Goal: Task Accomplishment & Management: Use online tool/utility

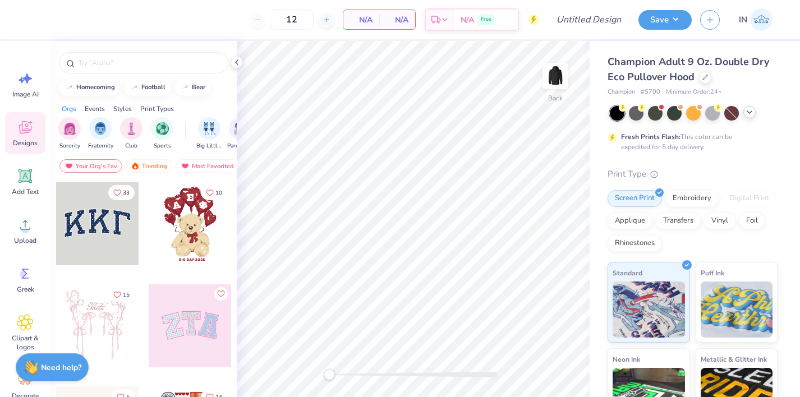
click at [672, 109] on icon at bounding box center [749, 112] width 9 height 9
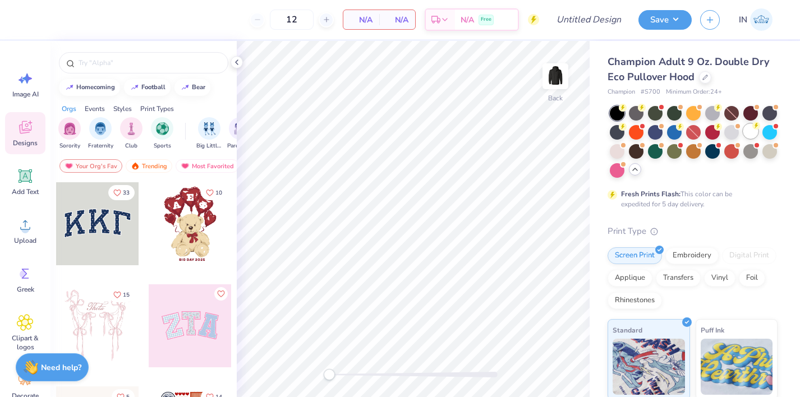
click at [672, 135] on div at bounding box center [750, 131] width 15 height 15
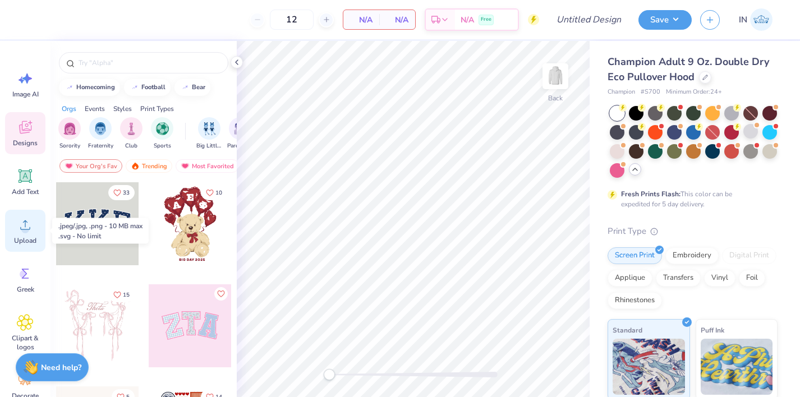
click at [36, 233] on div "Upload" at bounding box center [25, 231] width 40 height 42
click at [27, 234] on div "Upload" at bounding box center [25, 231] width 40 height 42
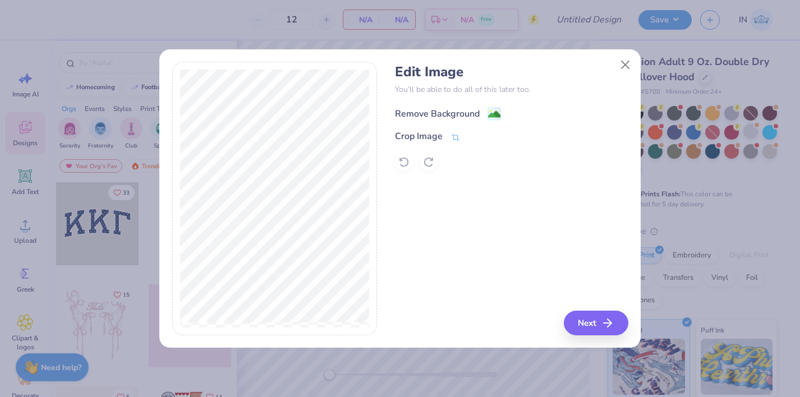
click at [473, 114] on div "Remove Background" at bounding box center [437, 113] width 85 height 13
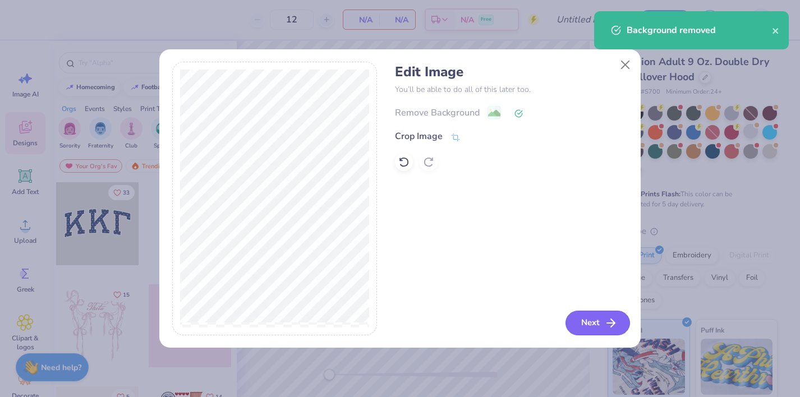
click at [596, 319] on button "Next" at bounding box center [597, 323] width 65 height 25
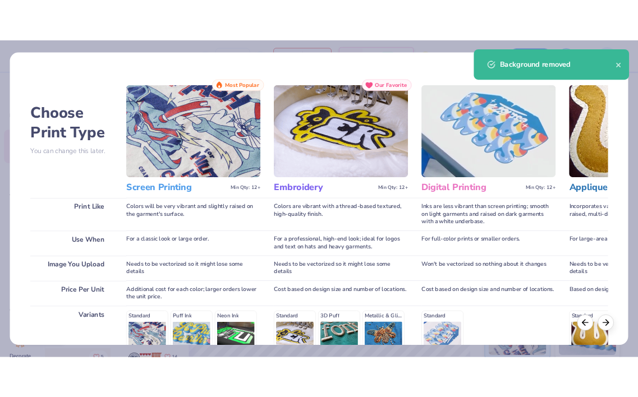
scroll to position [162, 0]
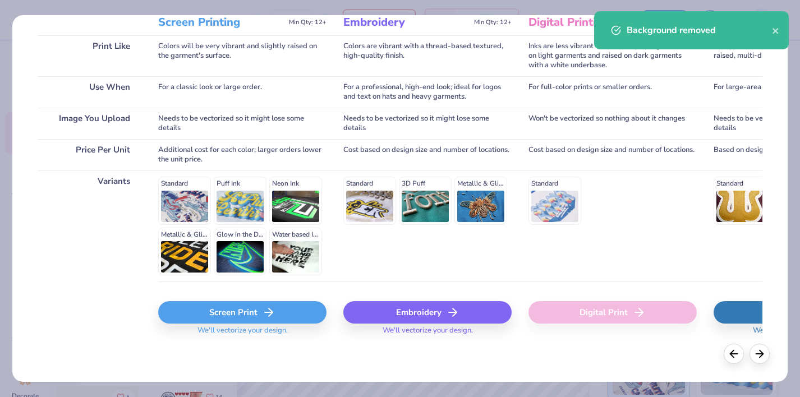
click at [253, 314] on div "Screen Print" at bounding box center [242, 312] width 168 height 22
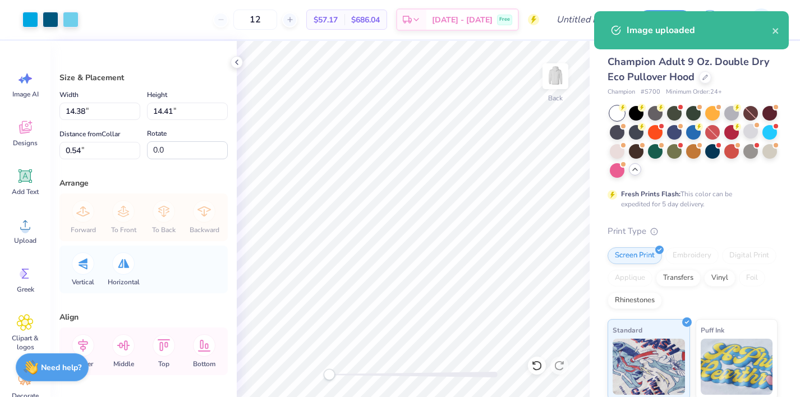
type input "6.67"
type input "6.68"
type input "8.27"
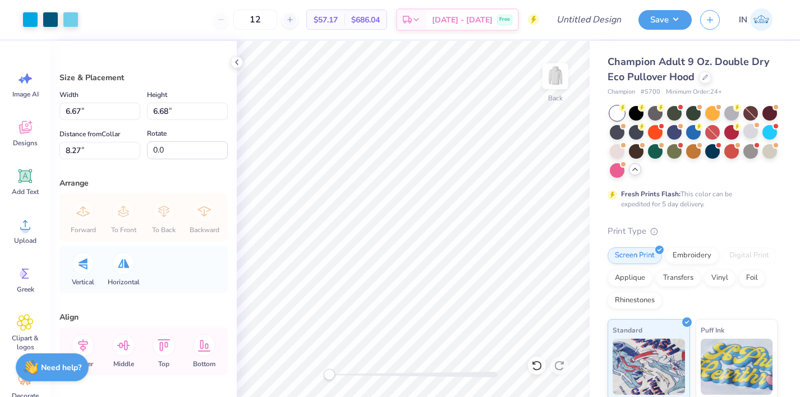
type input "5.56"
type input "5.57"
type input "5.52"
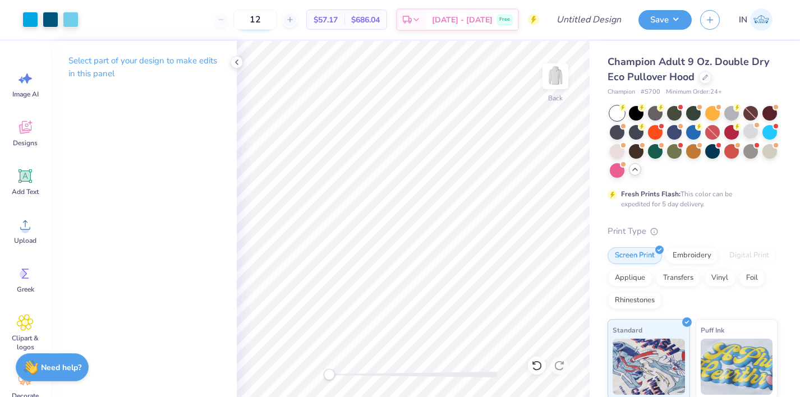
click at [277, 24] on input "12" at bounding box center [255, 20] width 44 height 20
type input "1"
type input "48"
click at [238, 66] on icon at bounding box center [236, 62] width 9 height 9
